Goal: Register for event/course

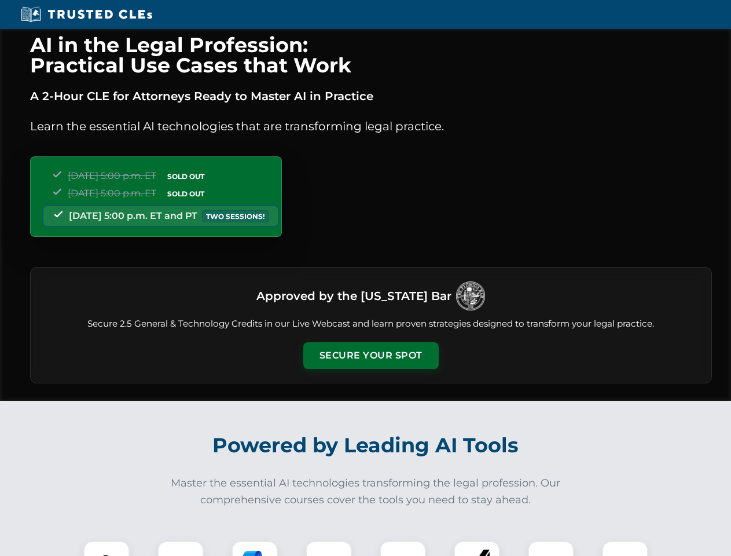
click at [371, 356] on button "Secure Your Spot" at bounding box center [370, 355] width 135 height 27
click at [107, 548] on img at bounding box center [107, 564] width 34 height 34
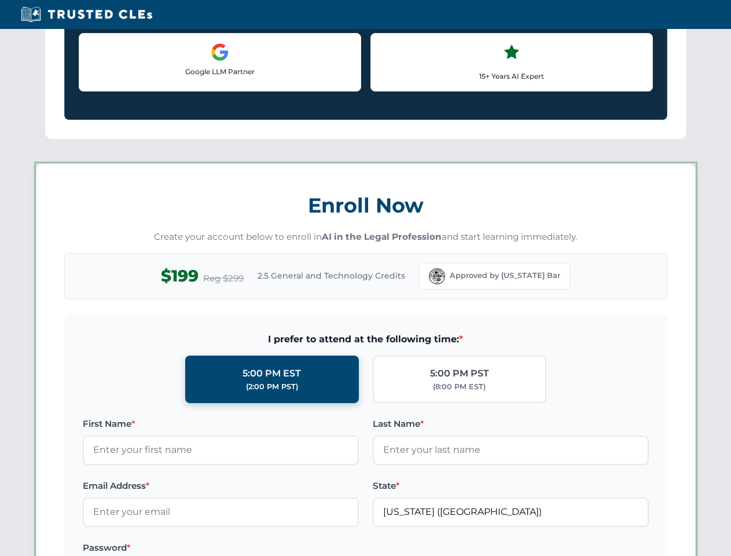
click at [255, 548] on label "Password *" at bounding box center [221, 548] width 276 height 14
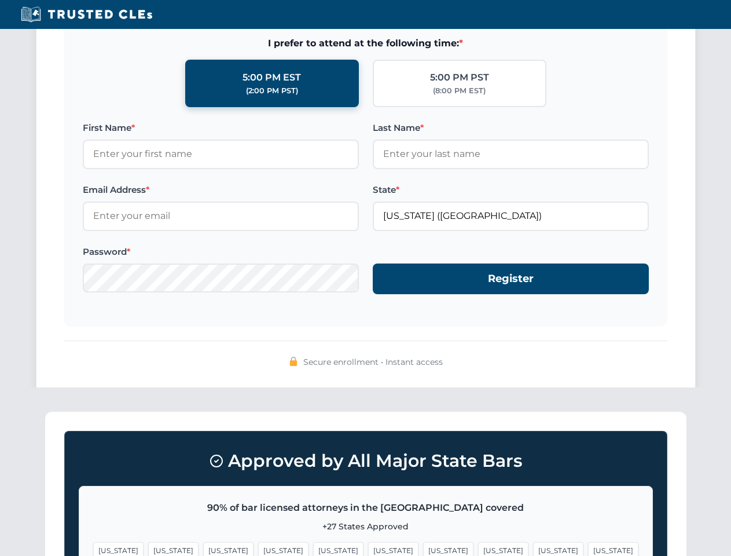
click at [423, 548] on span "[US_STATE]" at bounding box center [448, 550] width 50 height 17
click at [533, 548] on span "[US_STATE]" at bounding box center [558, 550] width 50 height 17
